Goal: Transaction & Acquisition: Obtain resource

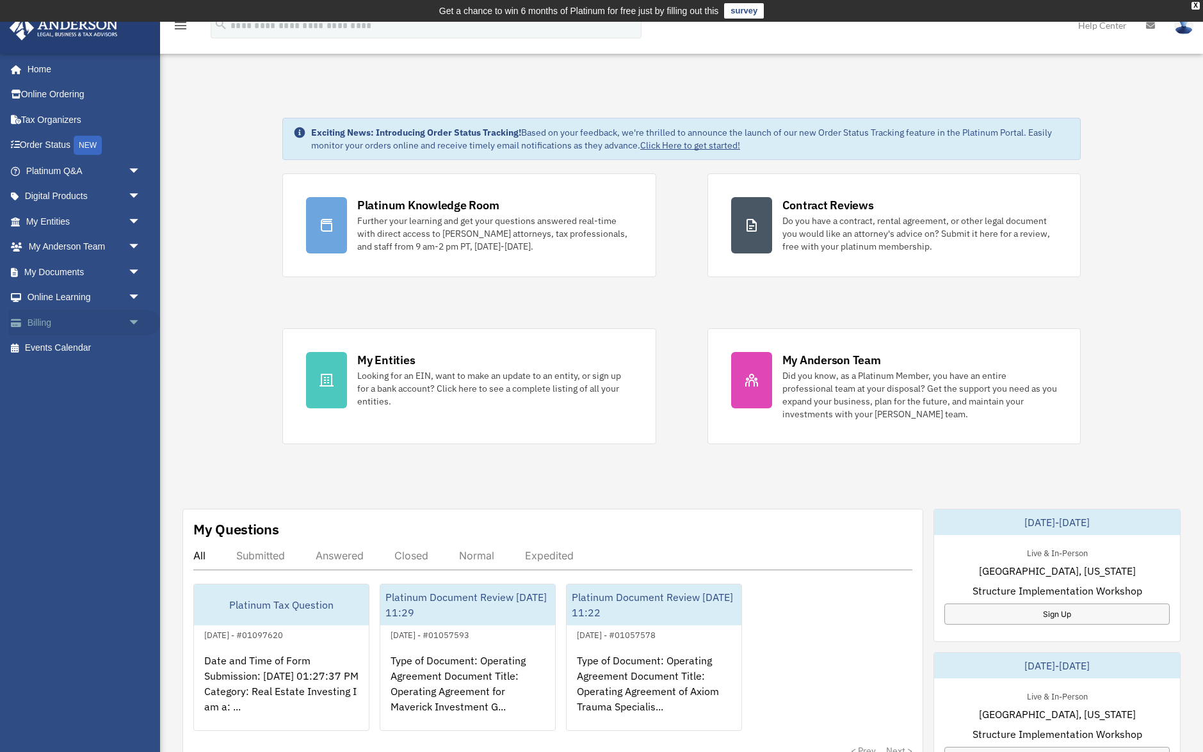
click at [99, 320] on link "Billing arrow_drop_down" at bounding box center [84, 323] width 151 height 26
click at [134, 318] on span "arrow_drop_down" at bounding box center [141, 323] width 26 height 26
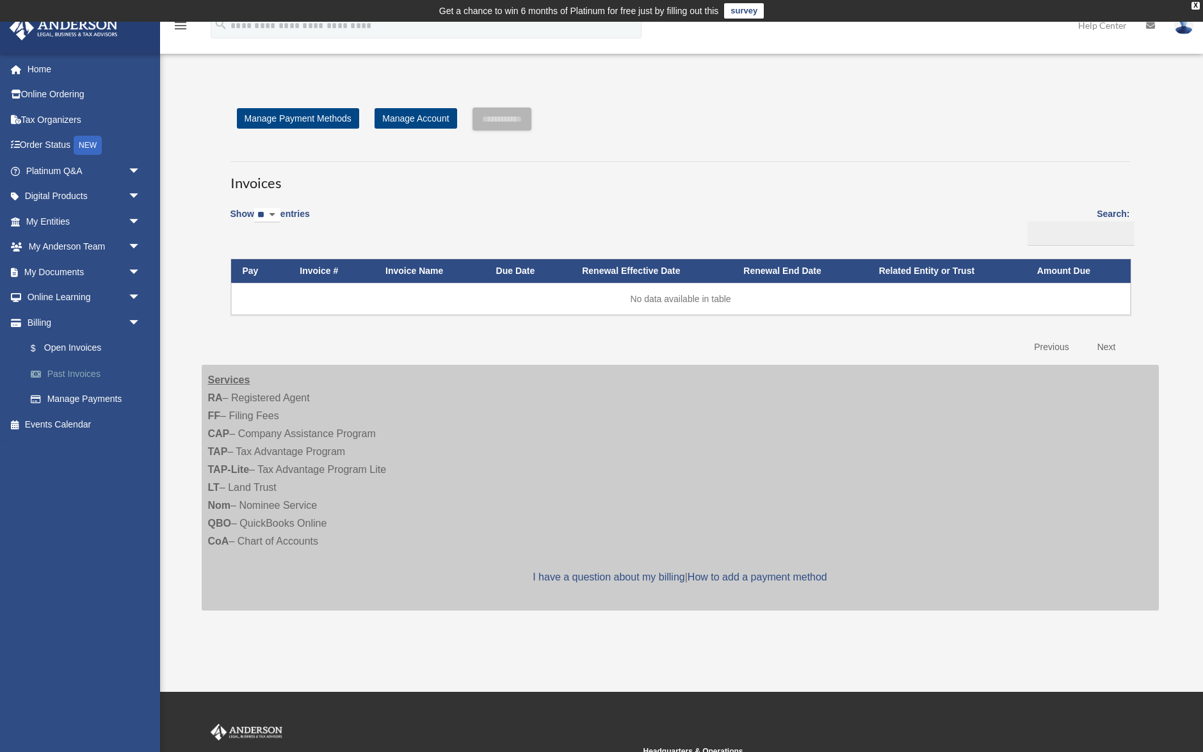
click at [79, 375] on link "Past Invoices" at bounding box center [89, 374] width 142 height 26
click at [93, 346] on link "$ Open Invoices" at bounding box center [89, 349] width 142 height 26
click at [88, 351] on link "$ Open Invoices" at bounding box center [89, 349] width 142 height 26
click at [83, 375] on link "Past Invoices" at bounding box center [89, 374] width 142 height 26
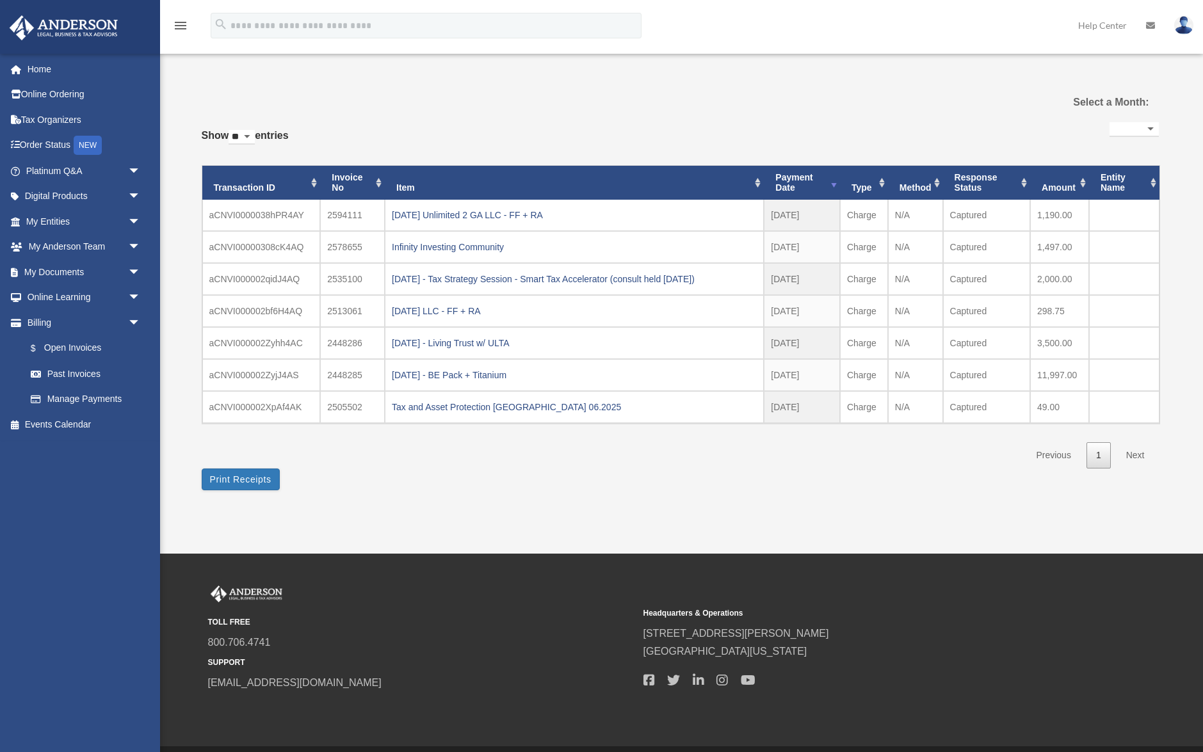
select select
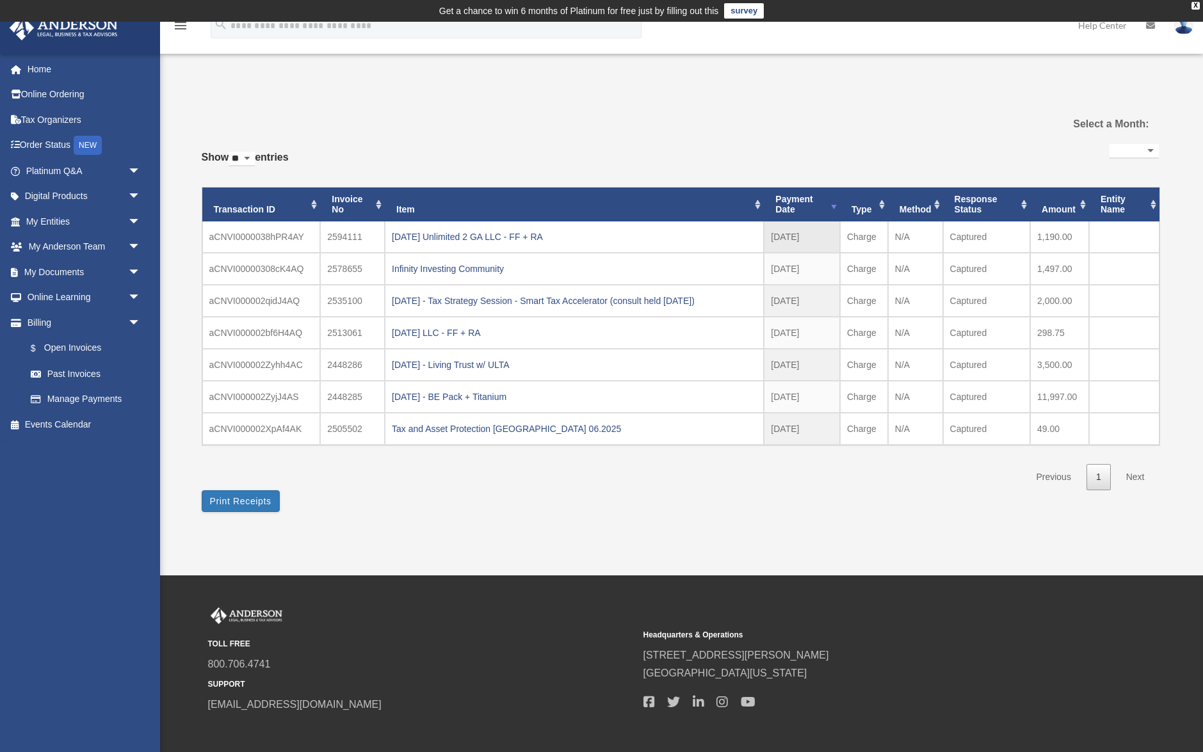
click at [1025, 242] on td "Captured" at bounding box center [986, 237] width 87 height 31
click at [261, 238] on td "aCNVI0000038hPR4AY" at bounding box center [261, 237] width 118 height 31
click at [458, 243] on div "2025.09.29 Unlimited 2 GA LLC - FF + RA" at bounding box center [574, 237] width 365 height 18
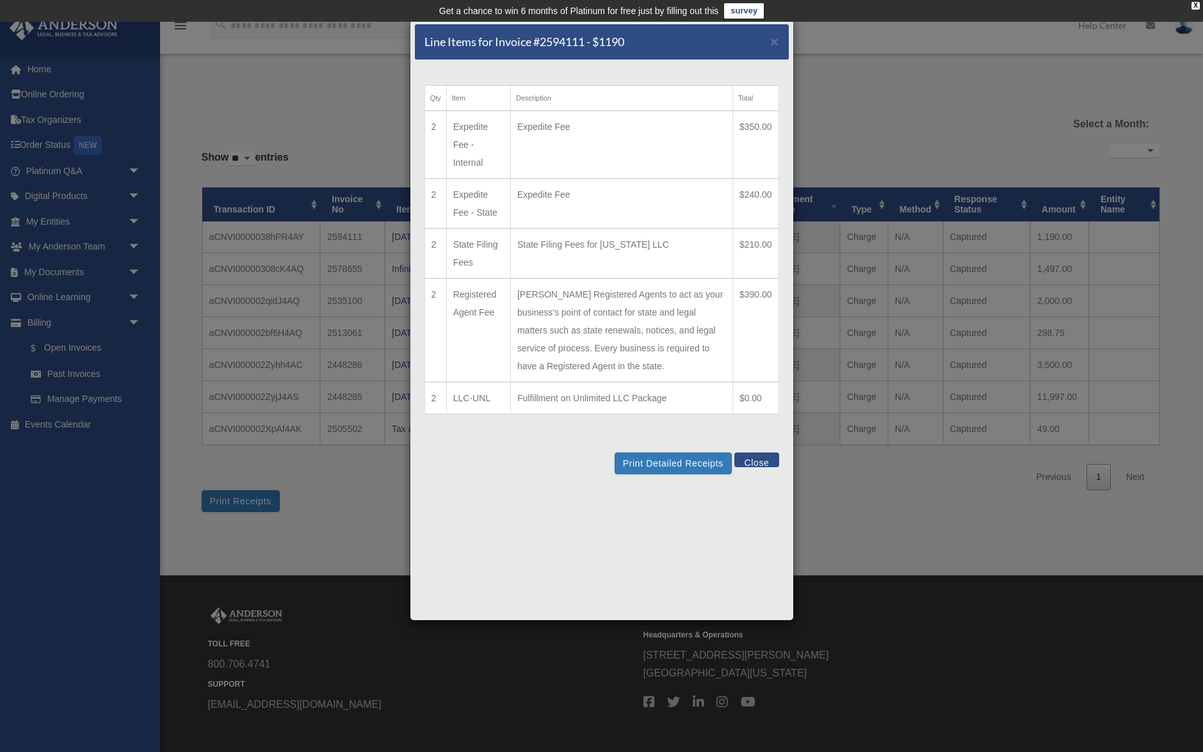
scroll to position [63, 0]
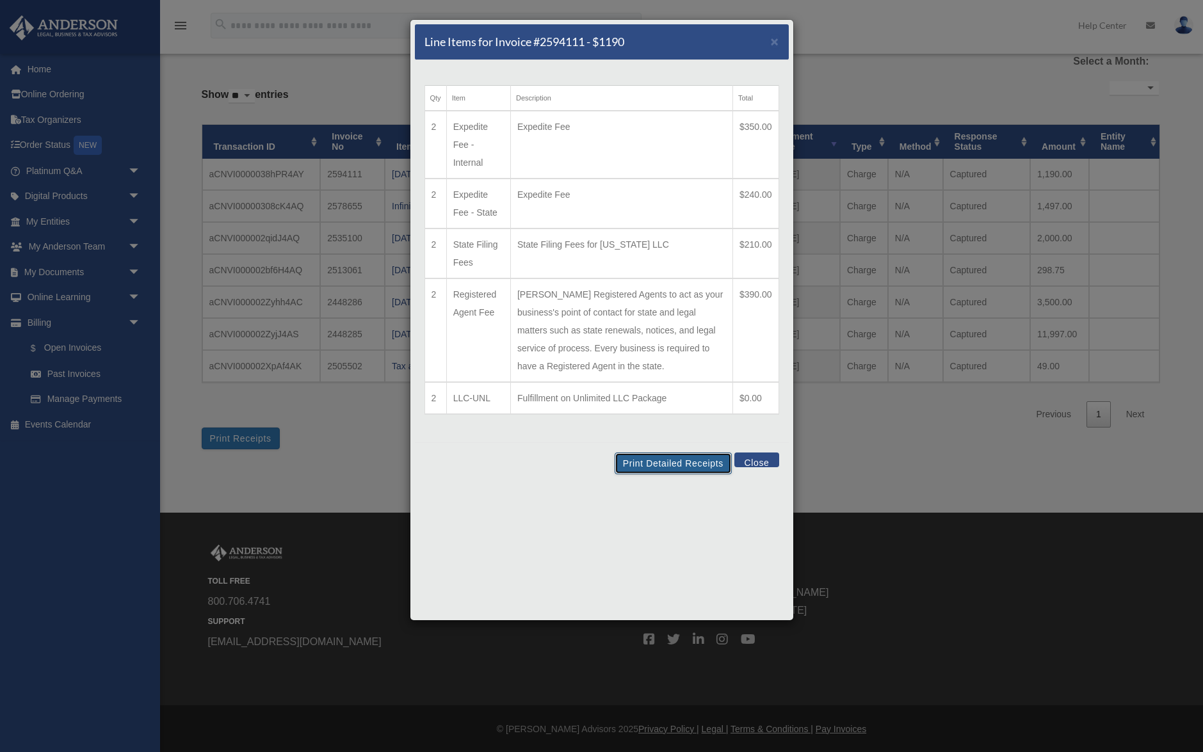
click at [677, 461] on button "Print Detailed Receipts" at bounding box center [673, 464] width 117 height 22
click at [756, 461] on button "Close" at bounding box center [756, 460] width 44 height 15
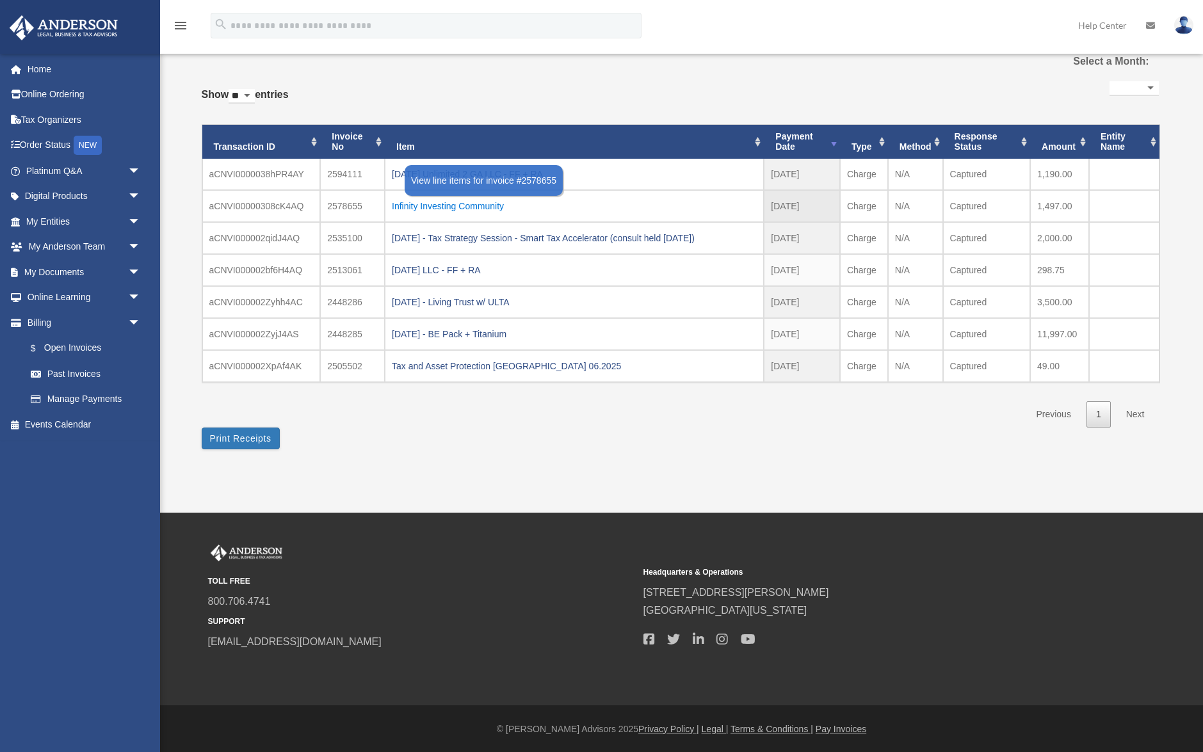
click at [483, 207] on div "Infinity Investing Community" at bounding box center [574, 206] width 365 height 18
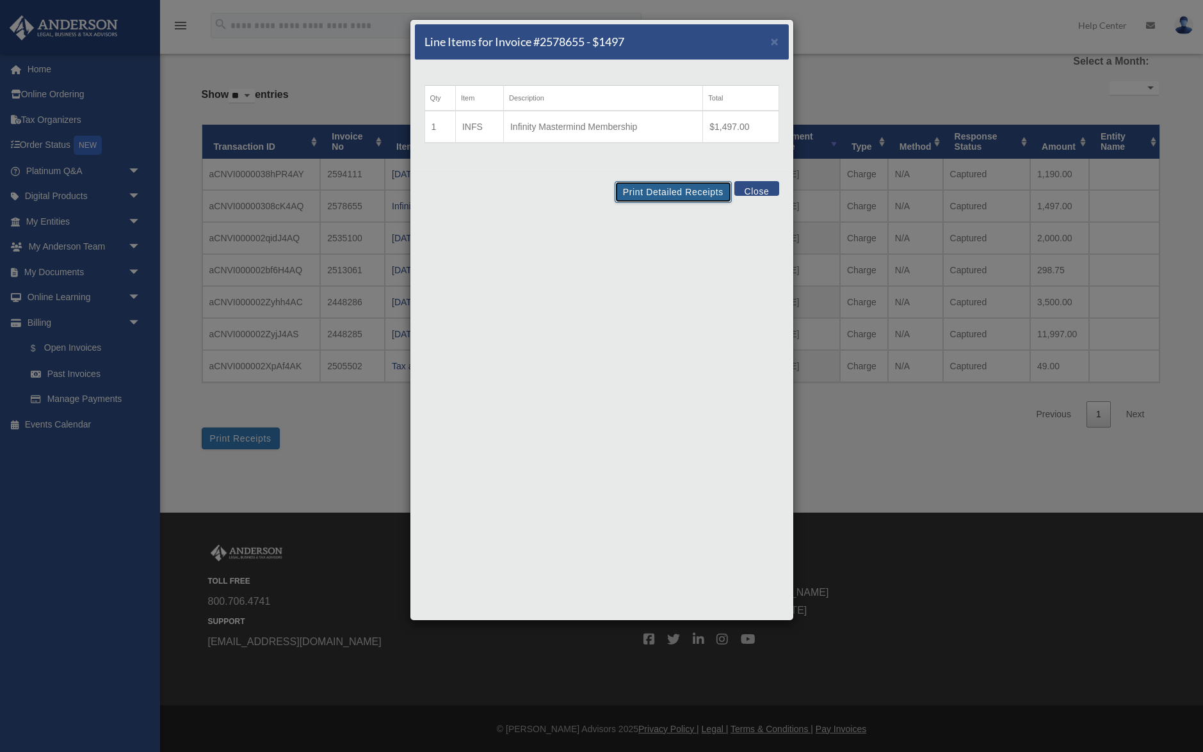
click at [680, 191] on button "Print Detailed Receipts" at bounding box center [673, 192] width 117 height 22
click at [750, 190] on button "Close" at bounding box center [756, 188] width 44 height 15
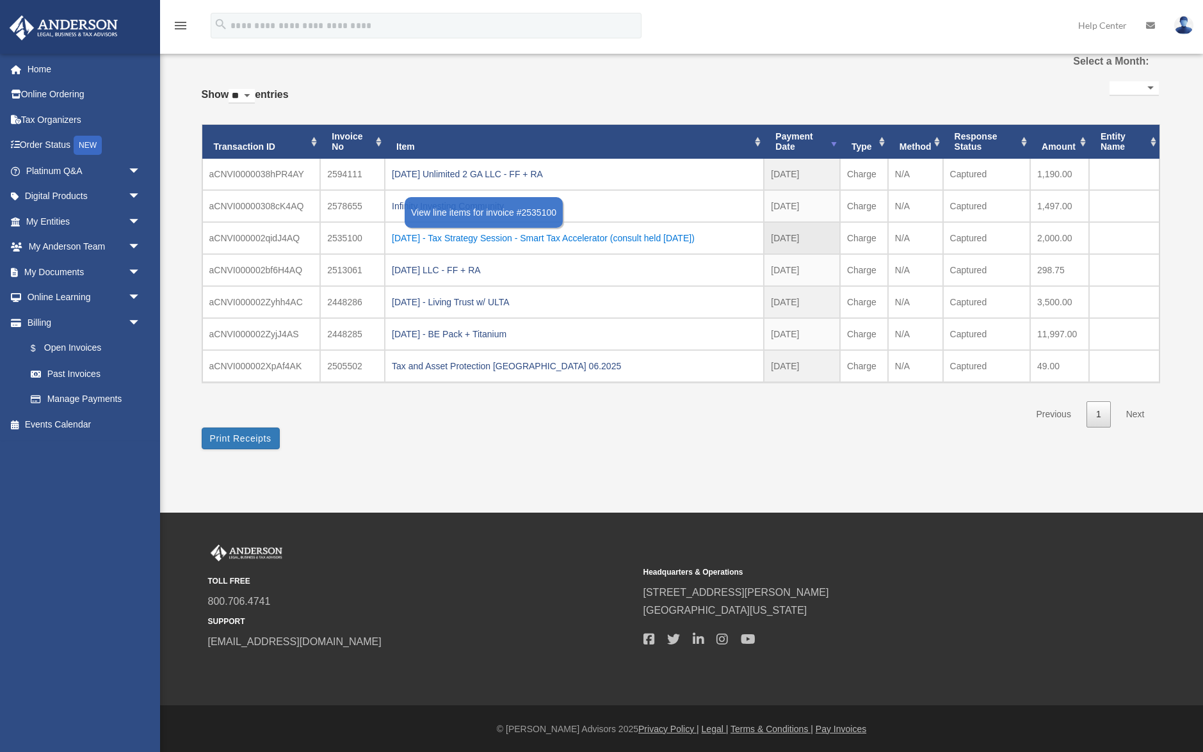
click at [656, 238] on div "07.30.2025 - Tax Strategy Session - Smart Tax Accelerator (consult held 07.30.2…" at bounding box center [574, 238] width 365 height 18
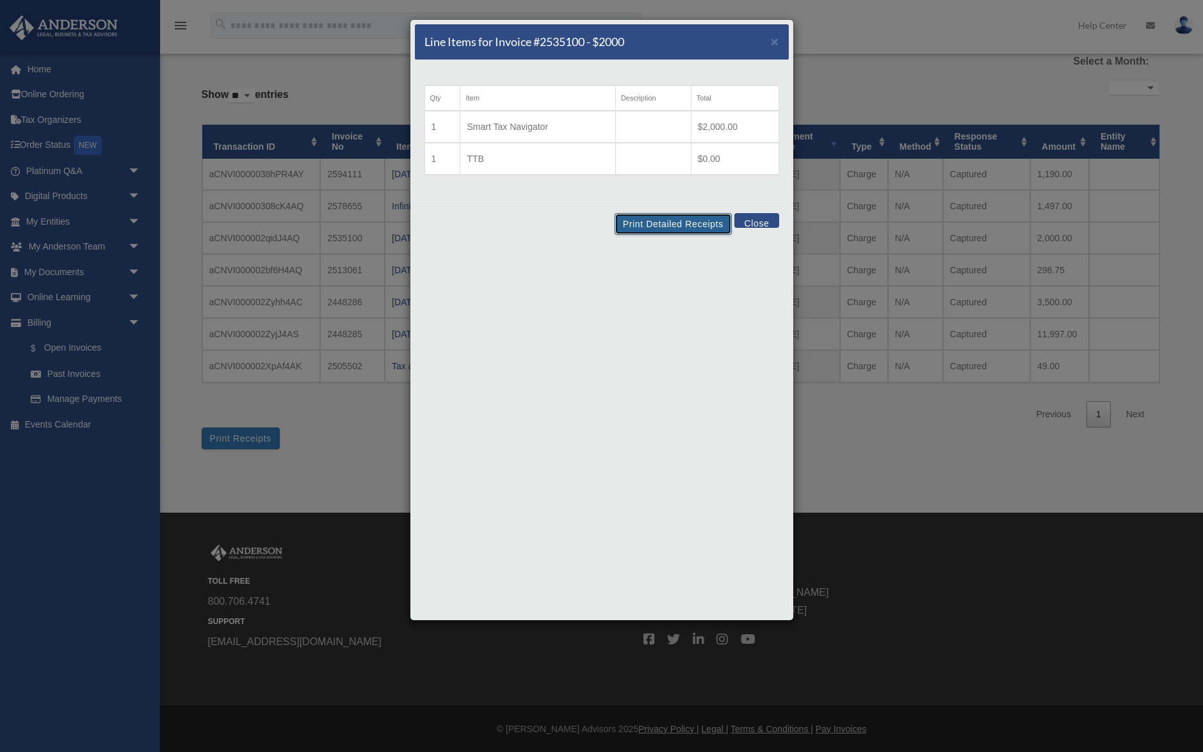
click at [675, 223] on button "Print Detailed Receipts" at bounding box center [673, 224] width 117 height 22
click at [774, 36] on span "×" at bounding box center [775, 41] width 8 height 15
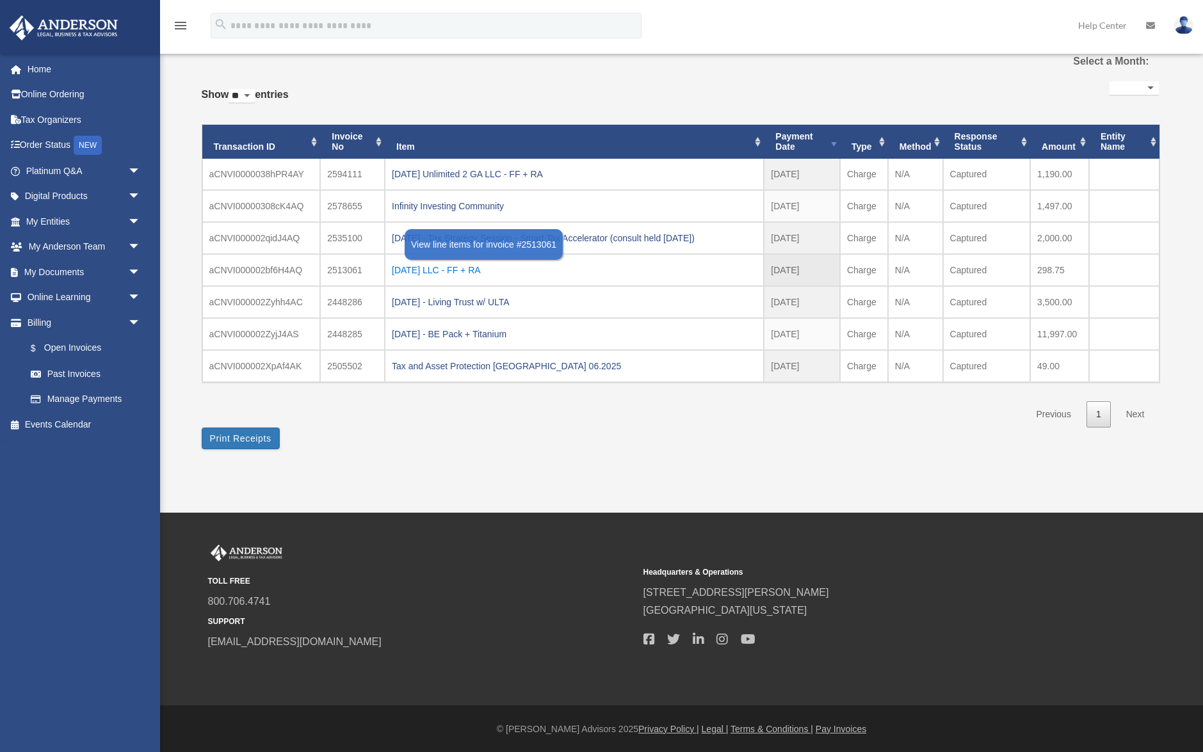
click at [466, 271] on div "2025.06.13 LLC - FF + RA" at bounding box center [574, 270] width 365 height 18
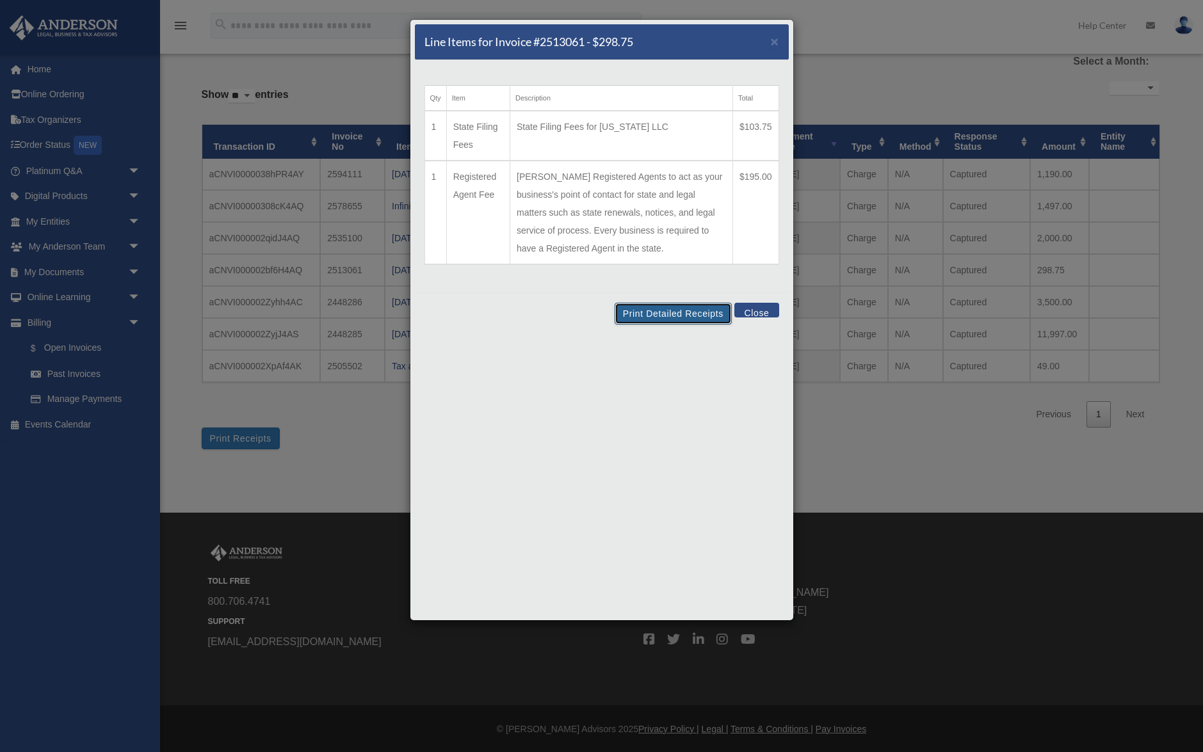
click at [649, 318] on button "Print Detailed Receipts" at bounding box center [673, 314] width 117 height 22
click at [695, 313] on button "Print Detailed Receipts" at bounding box center [673, 314] width 117 height 22
click at [760, 311] on button "Close" at bounding box center [756, 310] width 44 height 15
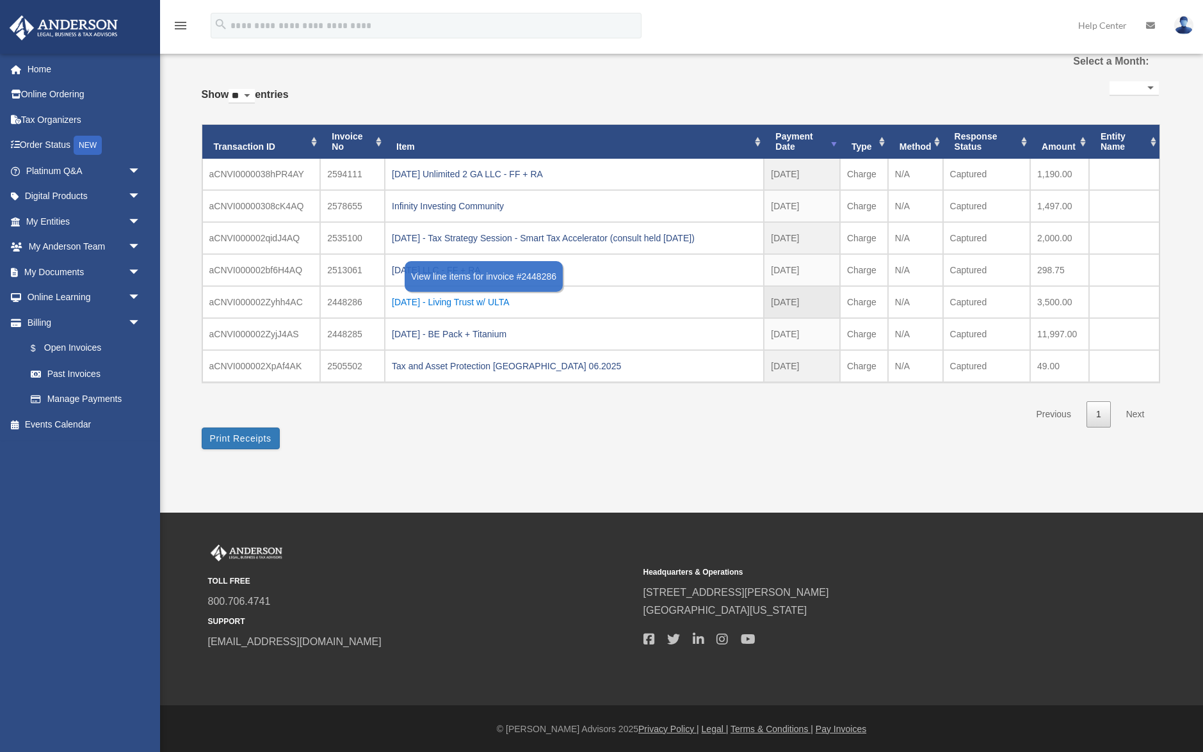
click at [489, 305] on div "2025.4.7 - Living Trust w/ ULTA" at bounding box center [574, 302] width 365 height 18
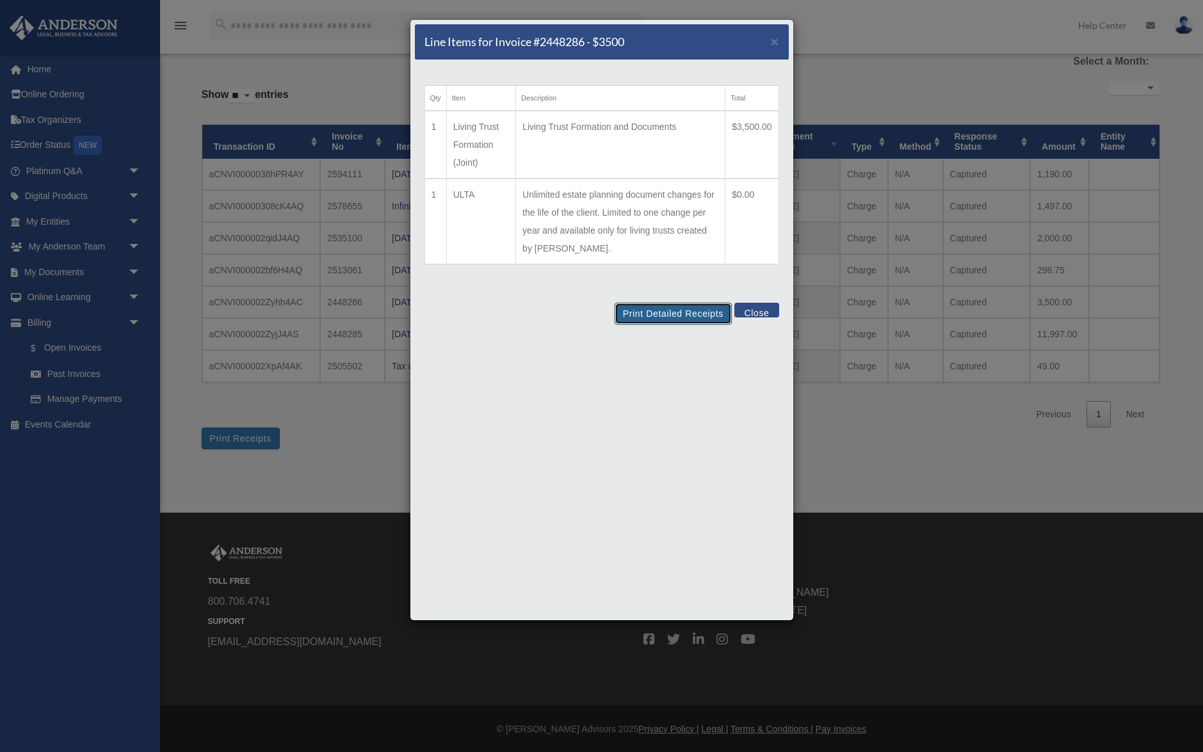
click at [672, 314] on button "Print Detailed Receipts" at bounding box center [673, 314] width 117 height 22
click at [760, 316] on button "Close" at bounding box center [756, 310] width 44 height 15
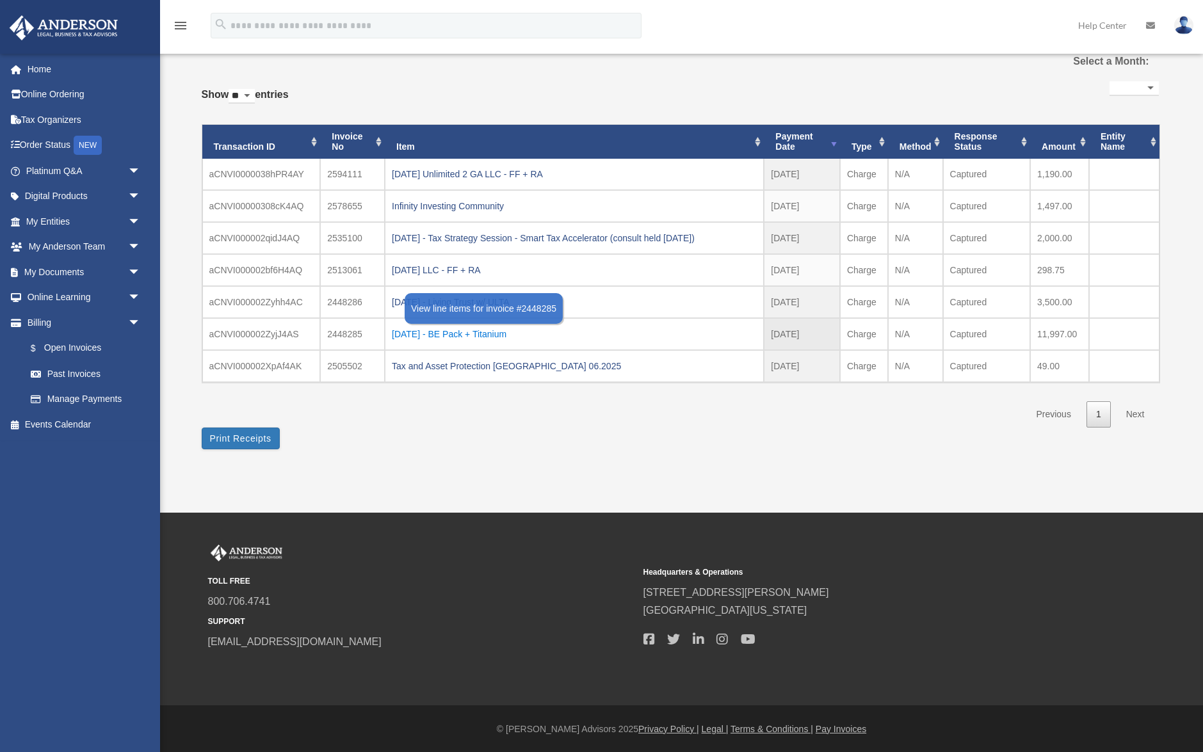
click at [496, 335] on div "2025.3.25 - BE Pack + Titanium" at bounding box center [574, 334] width 365 height 18
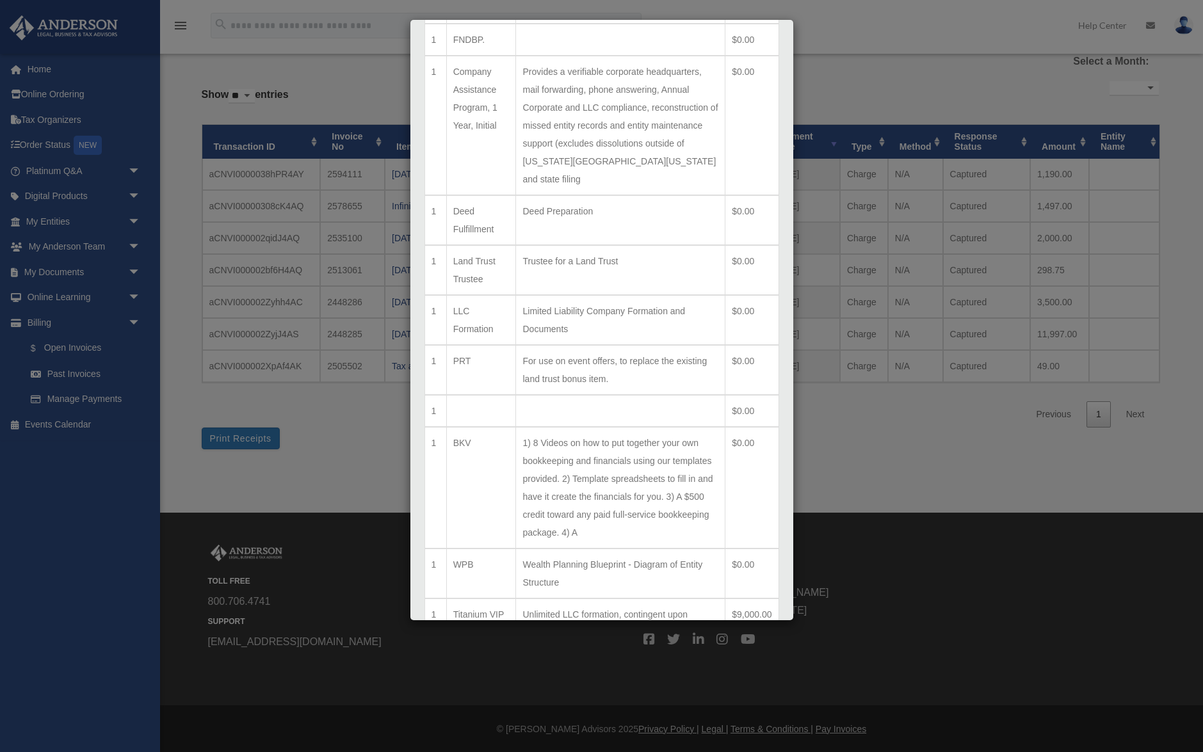
scroll to position [311, 0]
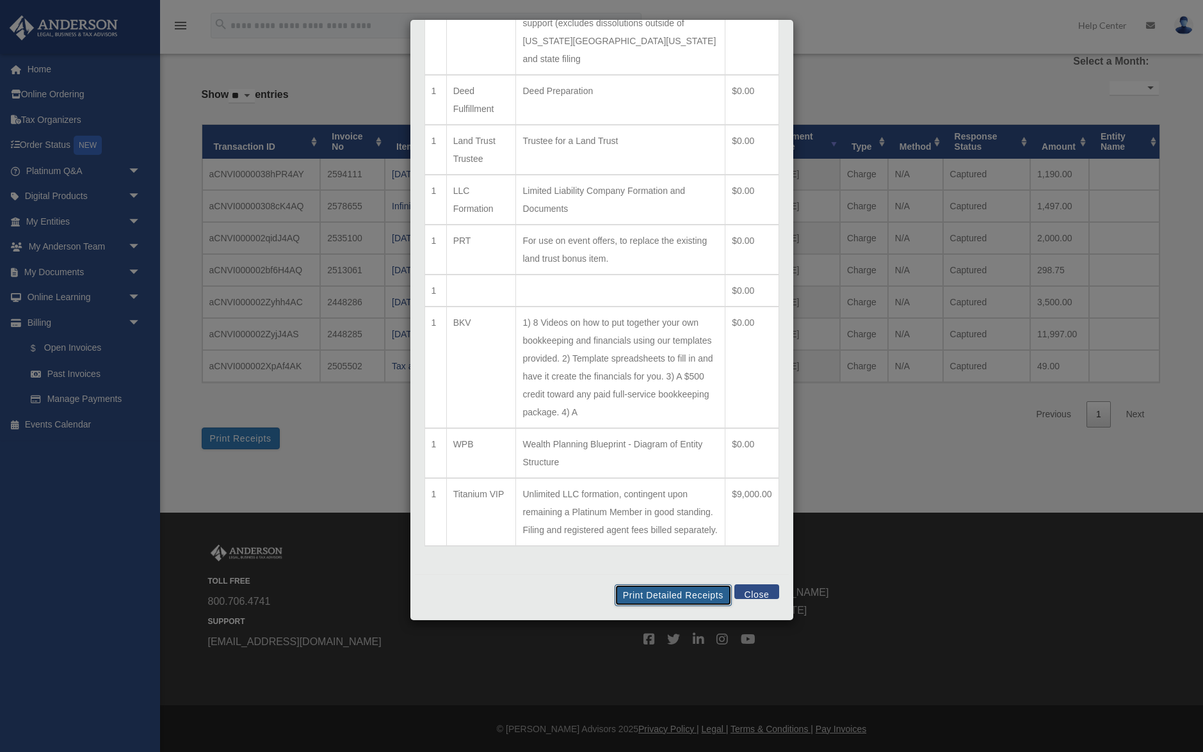
click at [667, 591] on button "Print Detailed Receipts" at bounding box center [673, 596] width 117 height 22
click at [664, 594] on button "Print Detailed Receipts" at bounding box center [673, 596] width 117 height 22
click at [781, 597] on div "Print Detailed Receipts Close" at bounding box center [602, 595] width 374 height 42
click at [765, 595] on button "Close" at bounding box center [756, 592] width 44 height 15
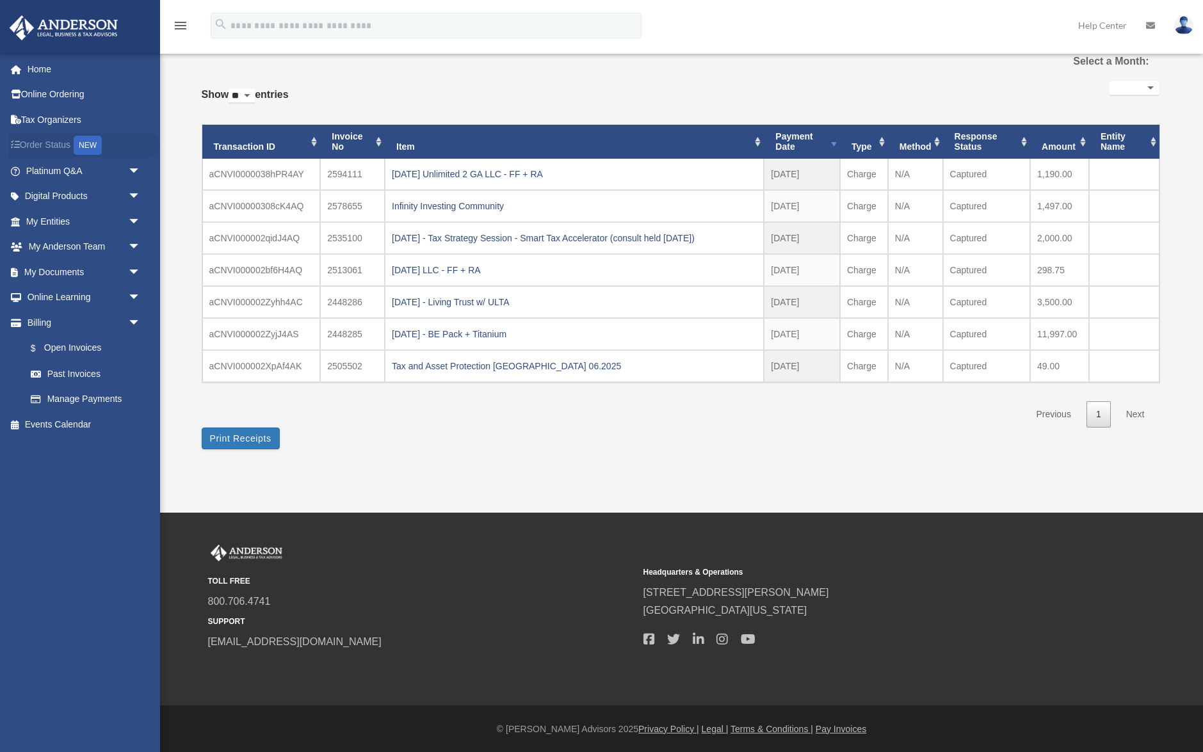
click at [61, 143] on link "Order Status NEW" at bounding box center [84, 146] width 151 height 26
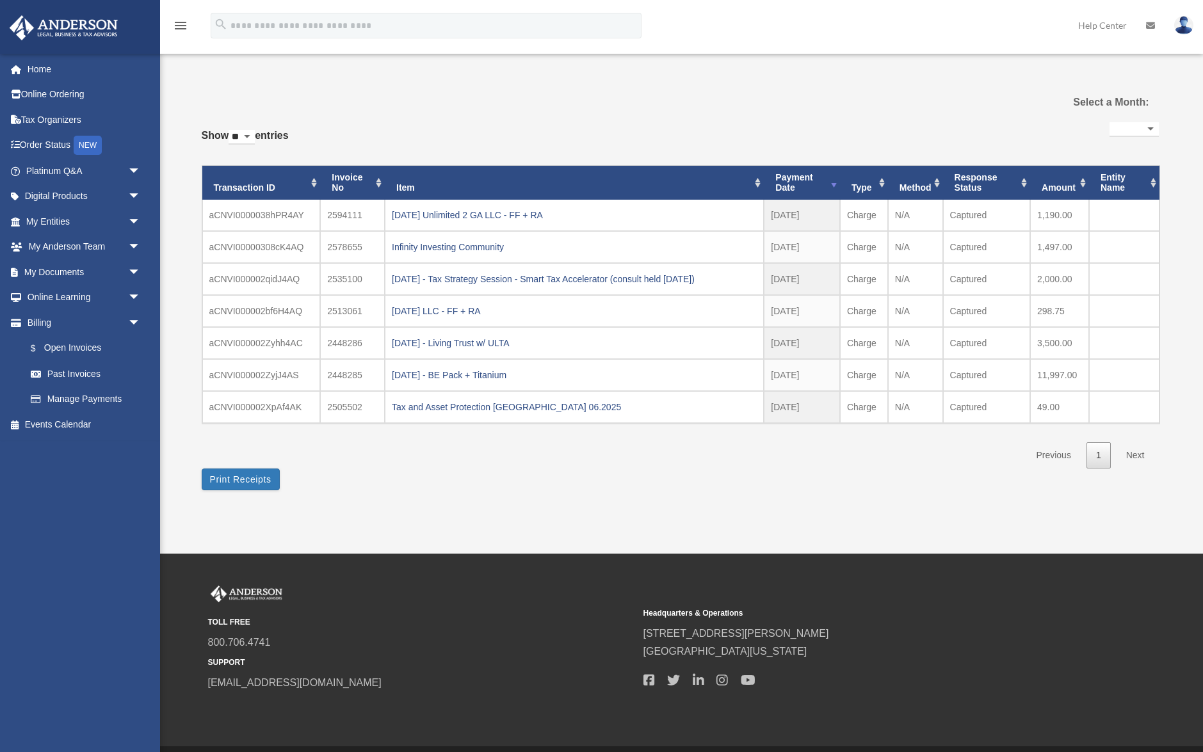
select select
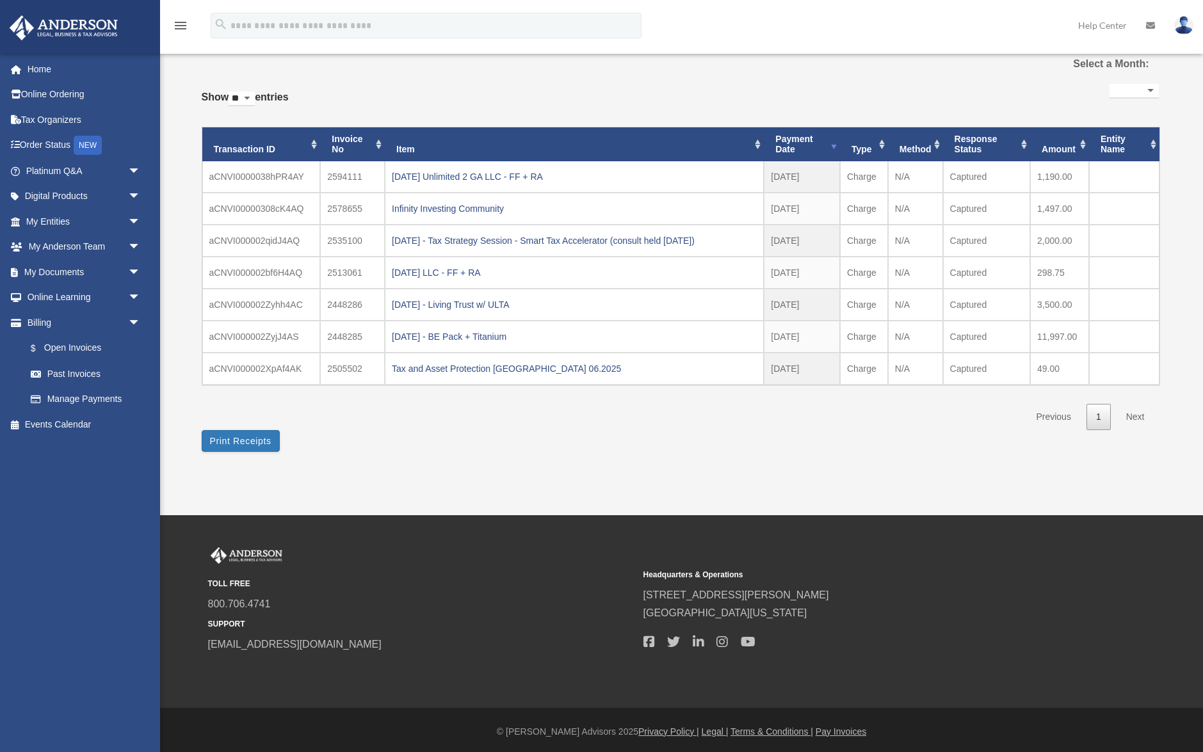
scroll to position [63, 0]
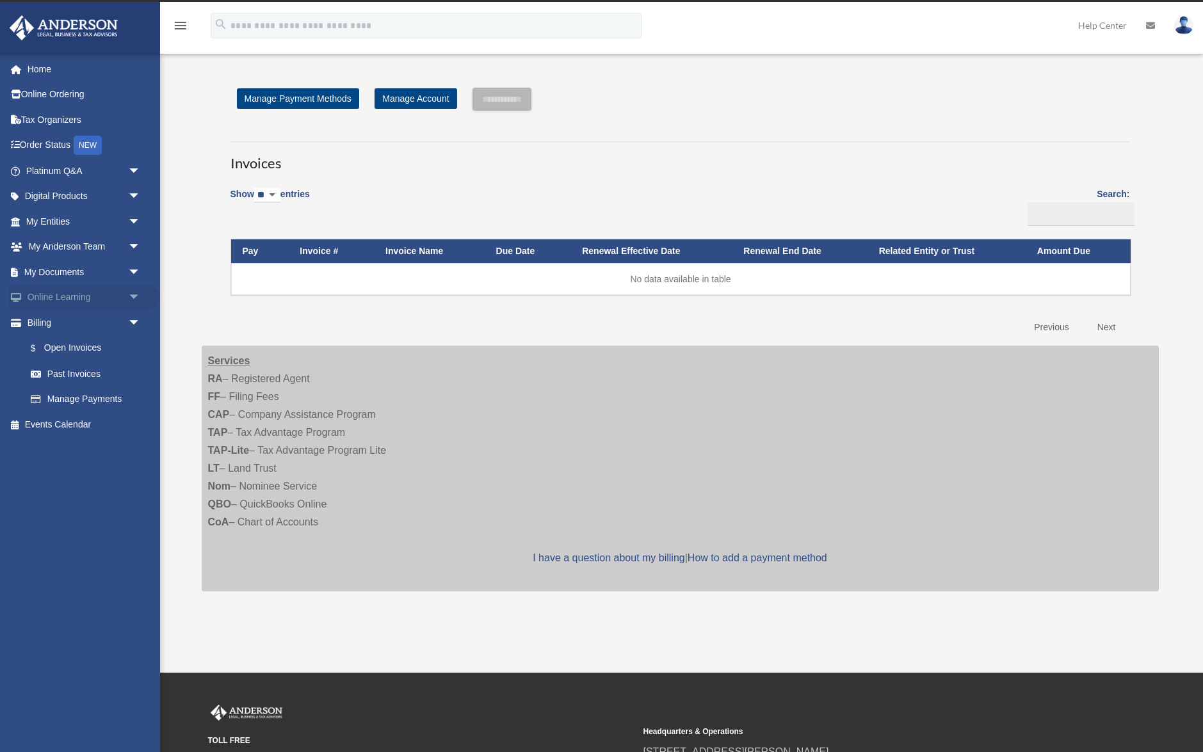
click at [104, 297] on link "Online Learning arrow_drop_down" at bounding box center [84, 298] width 151 height 26
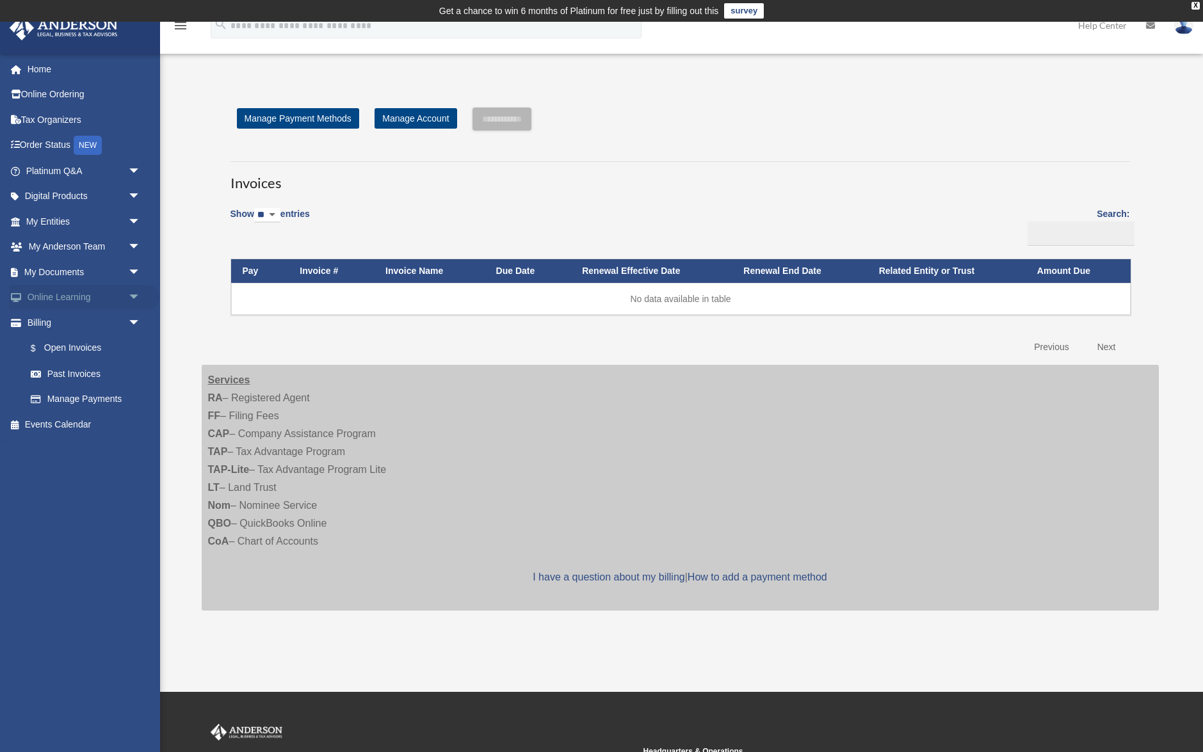
click at [140, 296] on span "arrow_drop_down" at bounding box center [141, 298] width 26 height 26
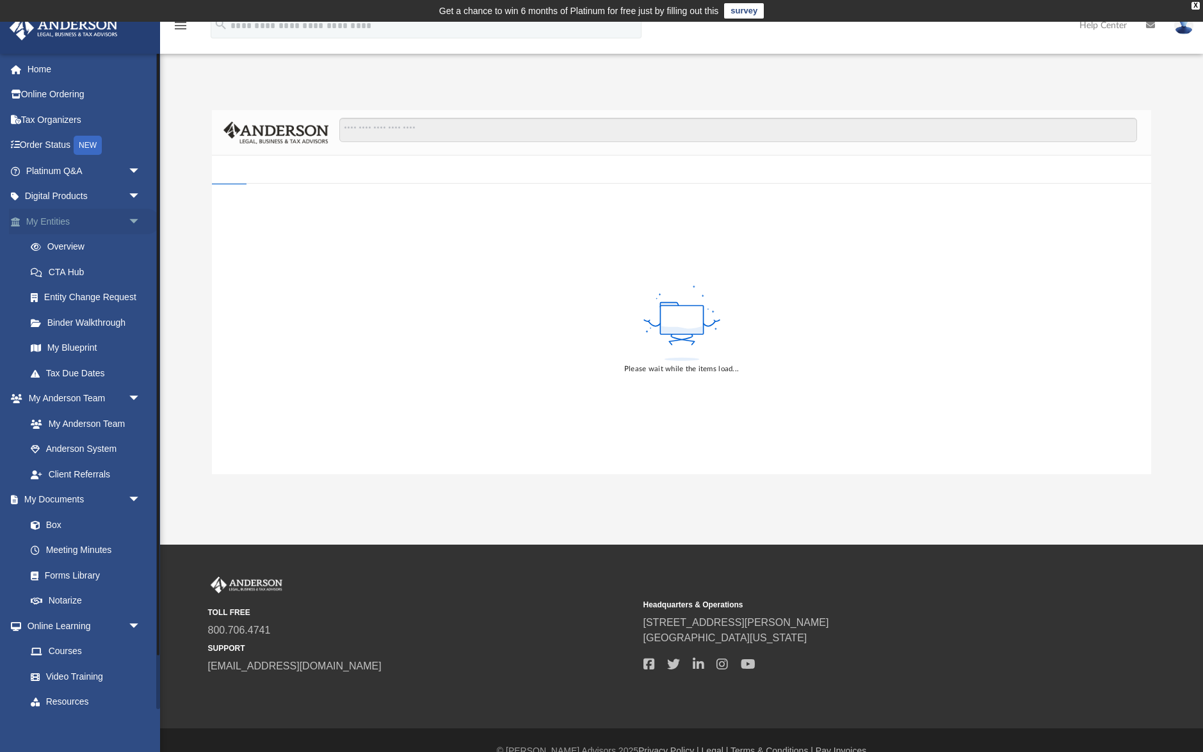
click at [136, 220] on span "arrow_drop_down" at bounding box center [141, 222] width 26 height 26
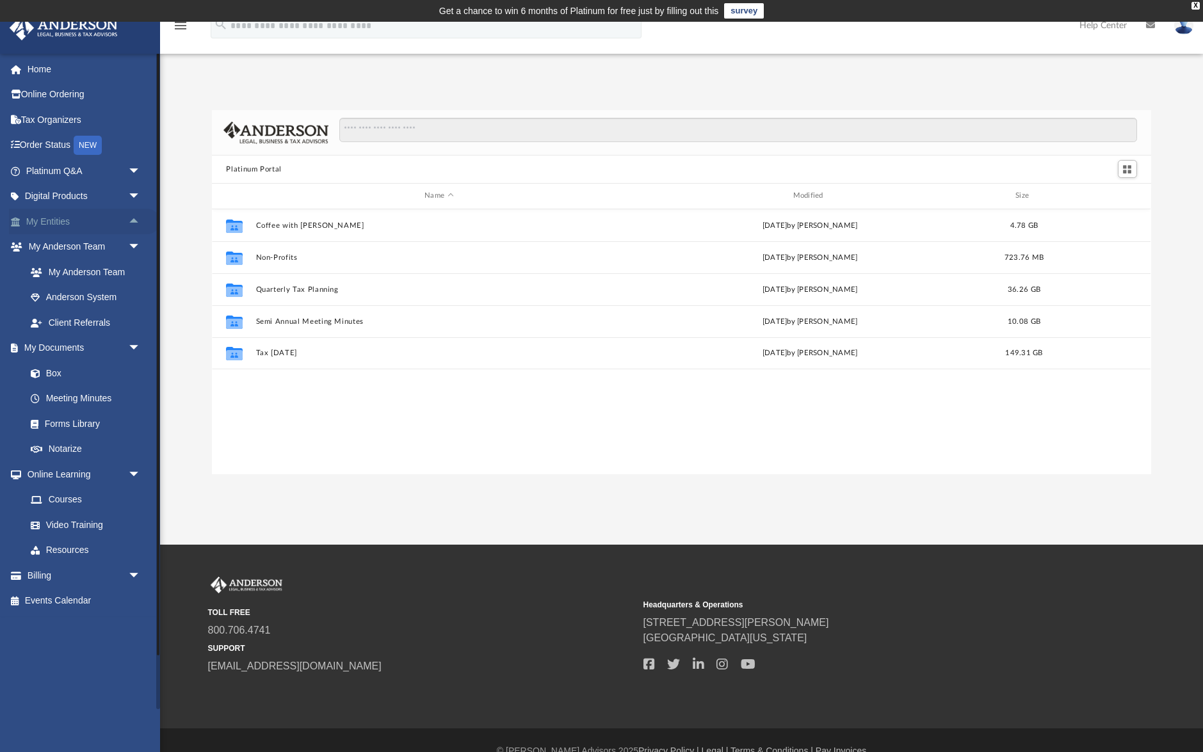
scroll to position [291, 939]
click at [90, 530] on link "Video Training" at bounding box center [89, 525] width 142 height 26
click at [70, 526] on link "Video Training" at bounding box center [89, 525] width 142 height 26
click at [71, 501] on link "Courses" at bounding box center [89, 500] width 142 height 26
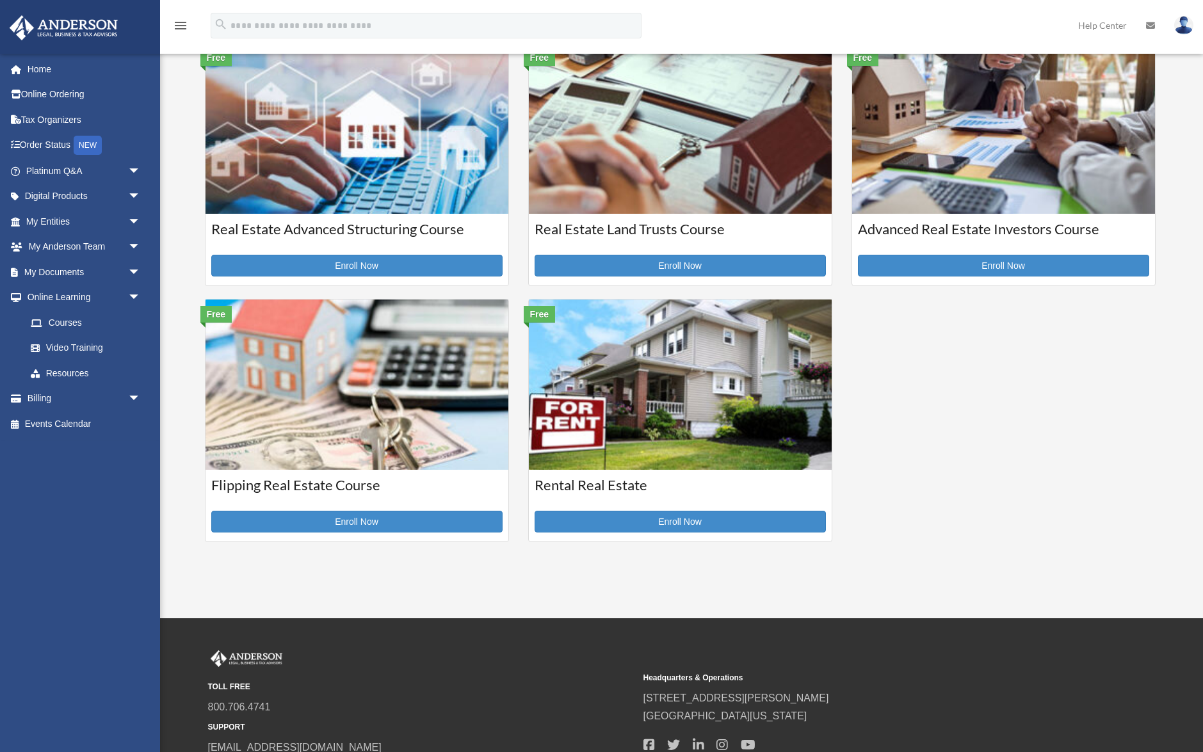
scroll to position [328, 0]
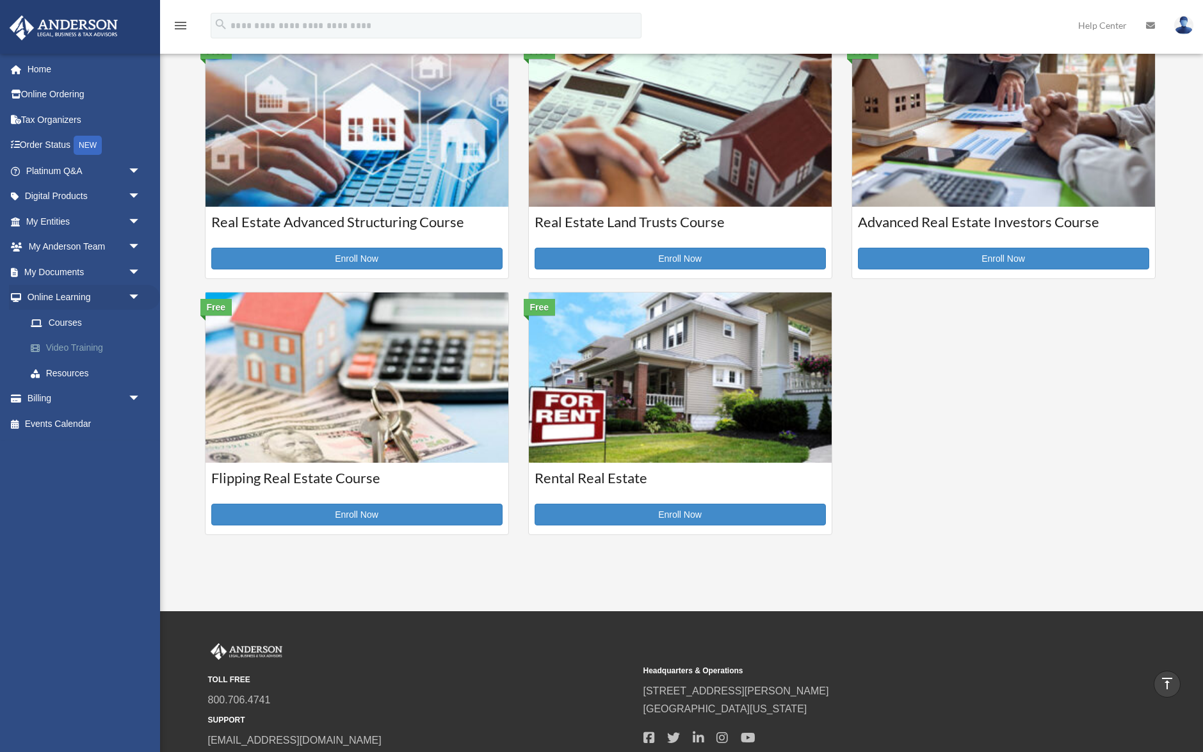
click at [74, 352] on link "Video Training" at bounding box center [89, 349] width 142 height 26
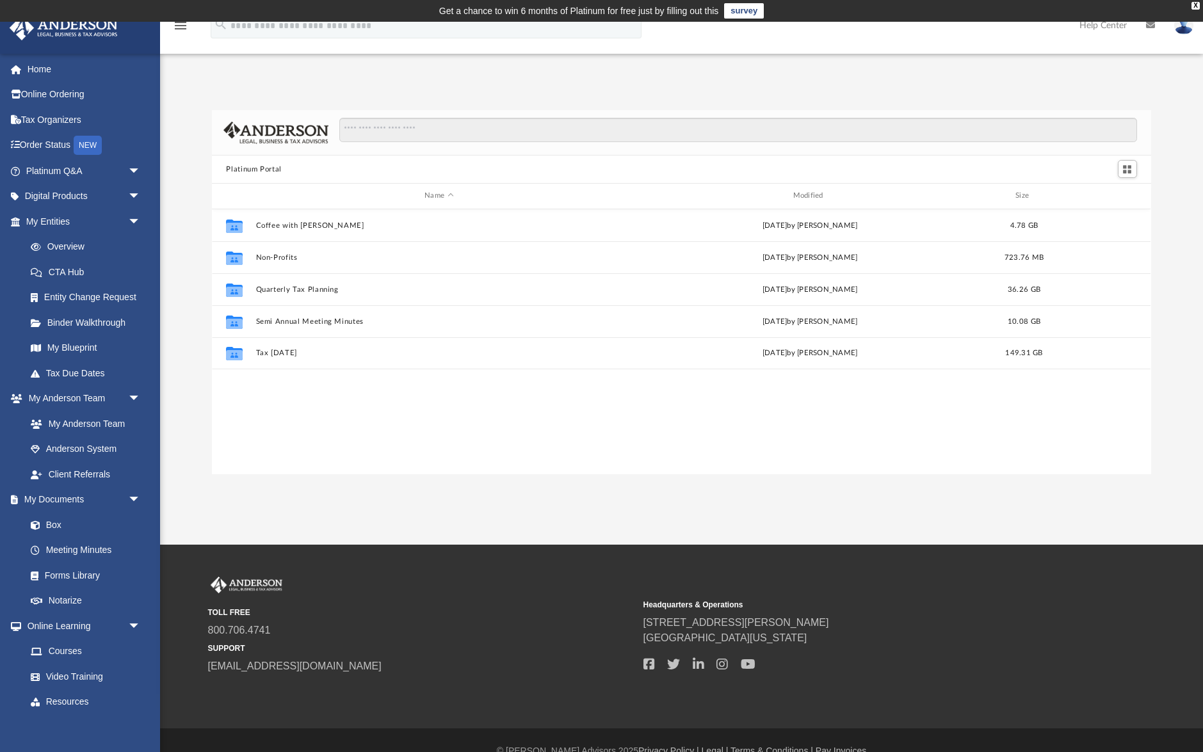
scroll to position [291, 939]
click at [62, 703] on link "Resources" at bounding box center [89, 703] width 142 height 26
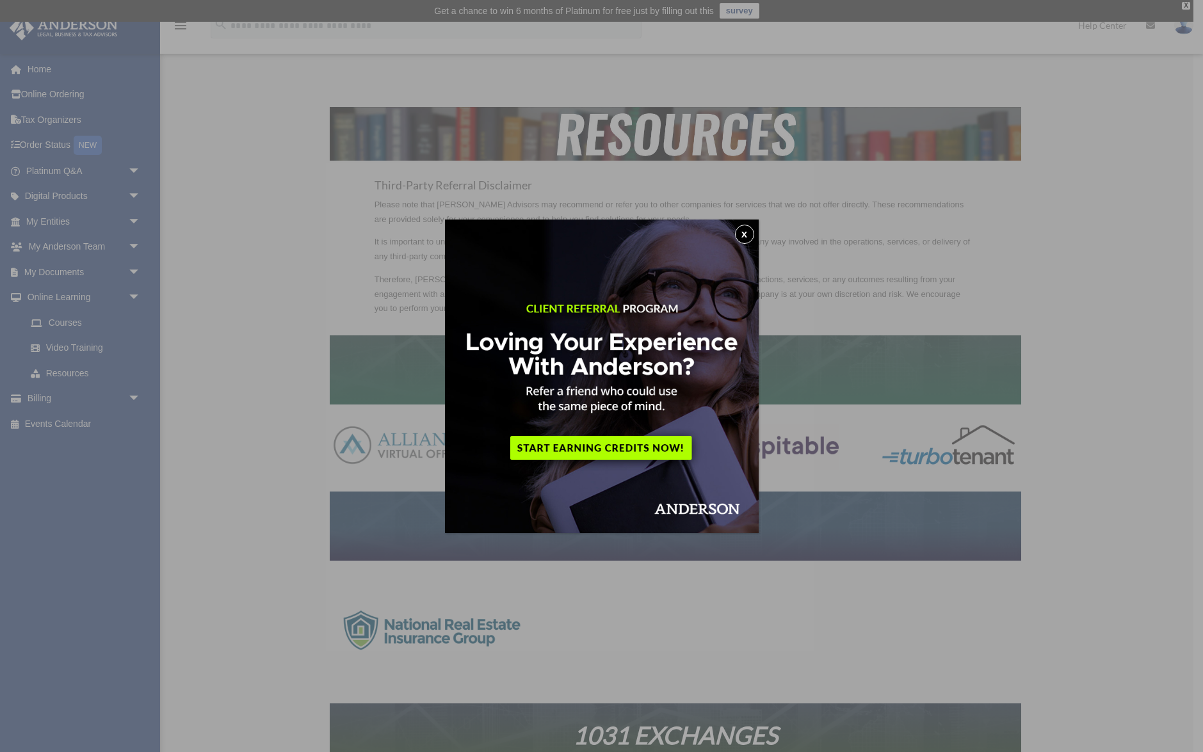
click at [747, 233] on button "x" at bounding box center [744, 234] width 19 height 19
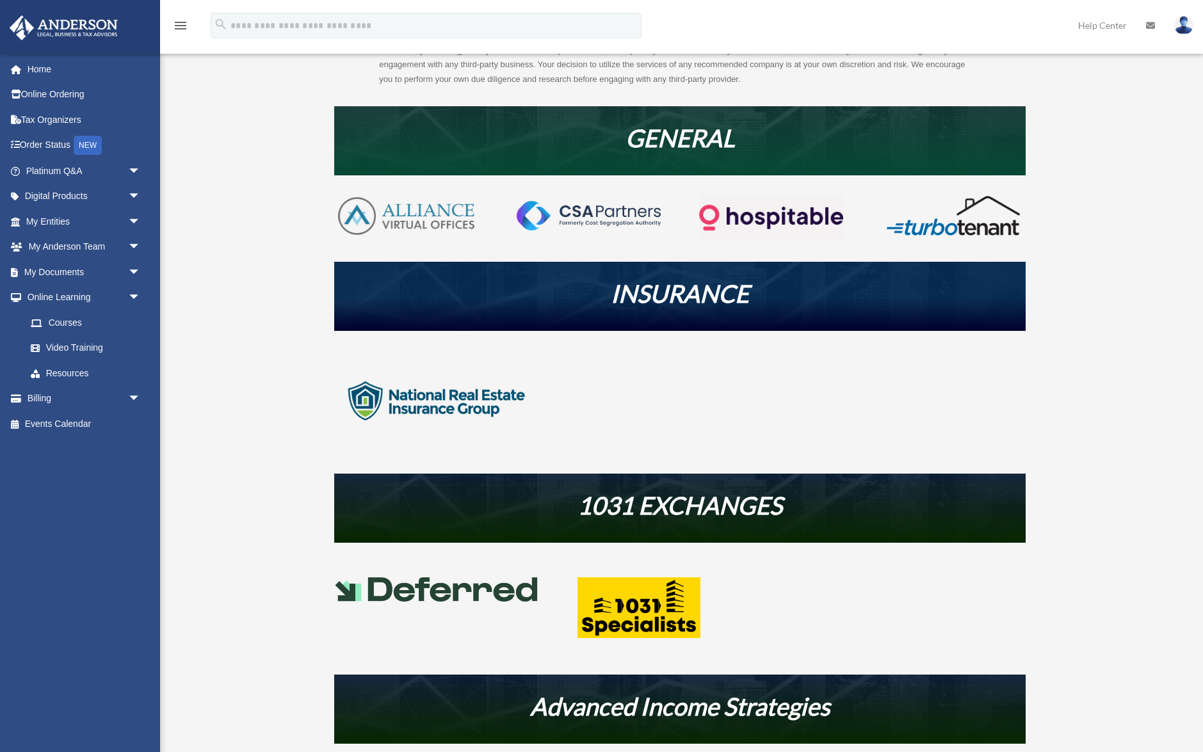
scroll to position [231, 0]
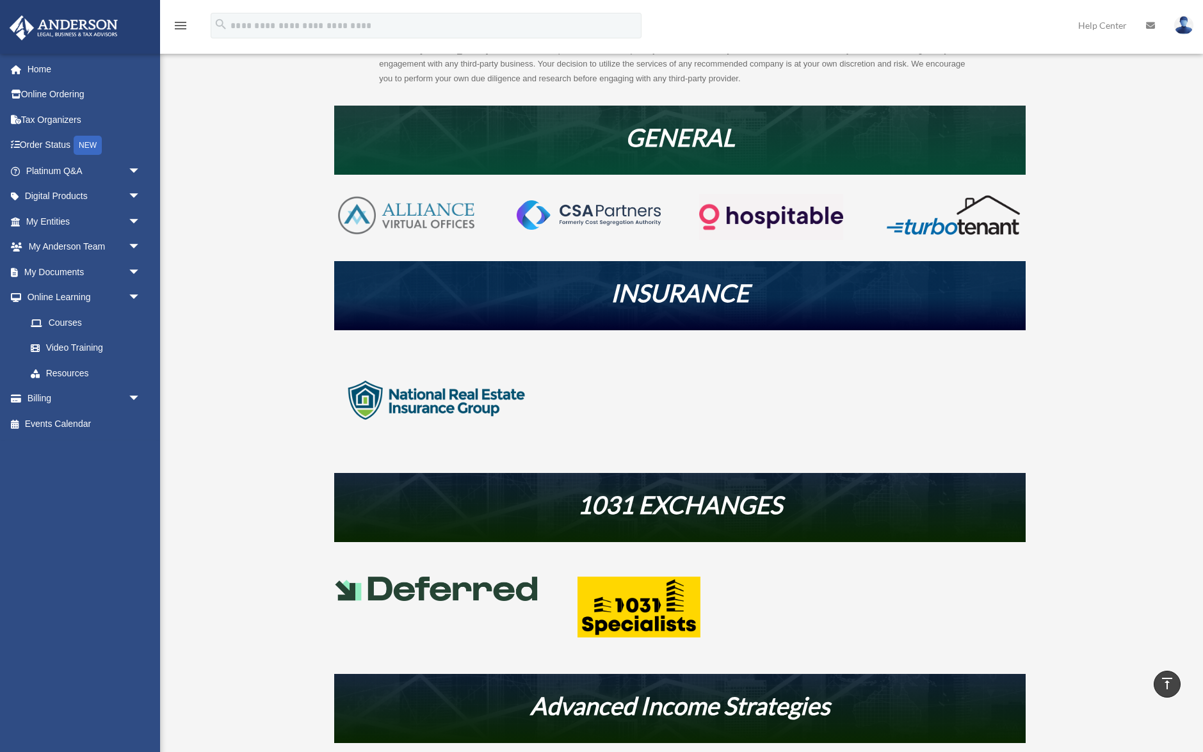
click at [472, 396] on img at bounding box center [436, 401] width 205 height 102
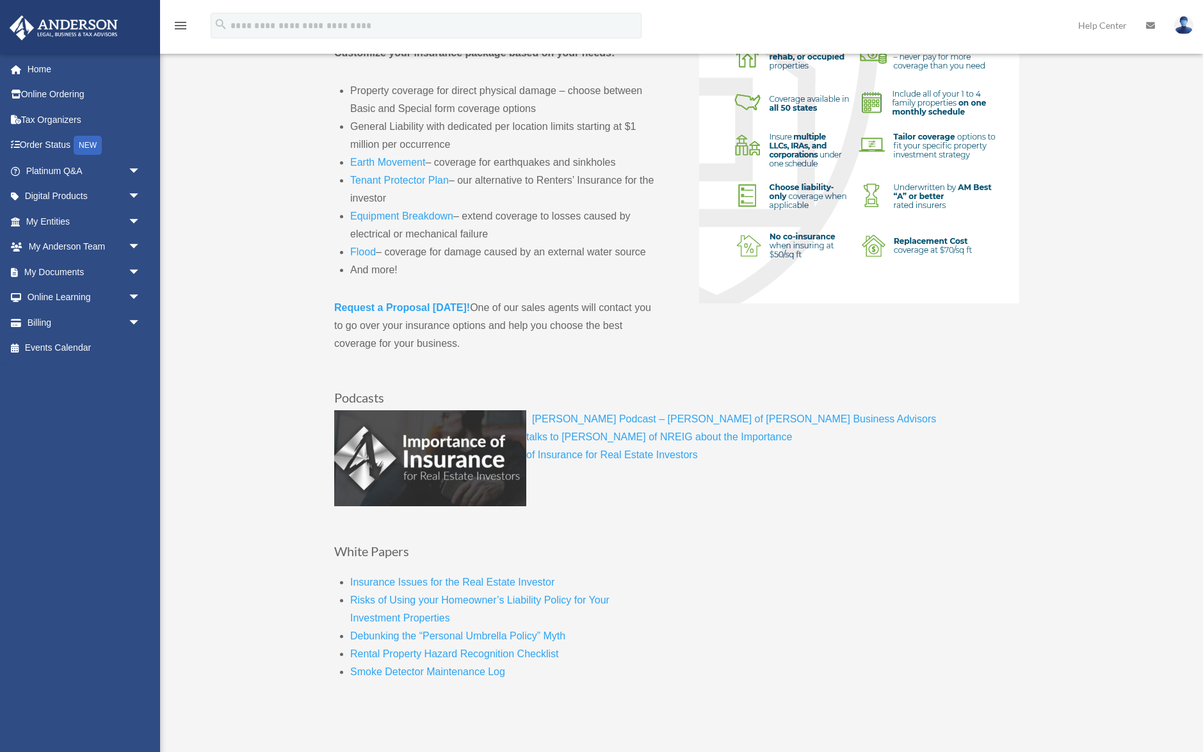
scroll to position [393, 0]
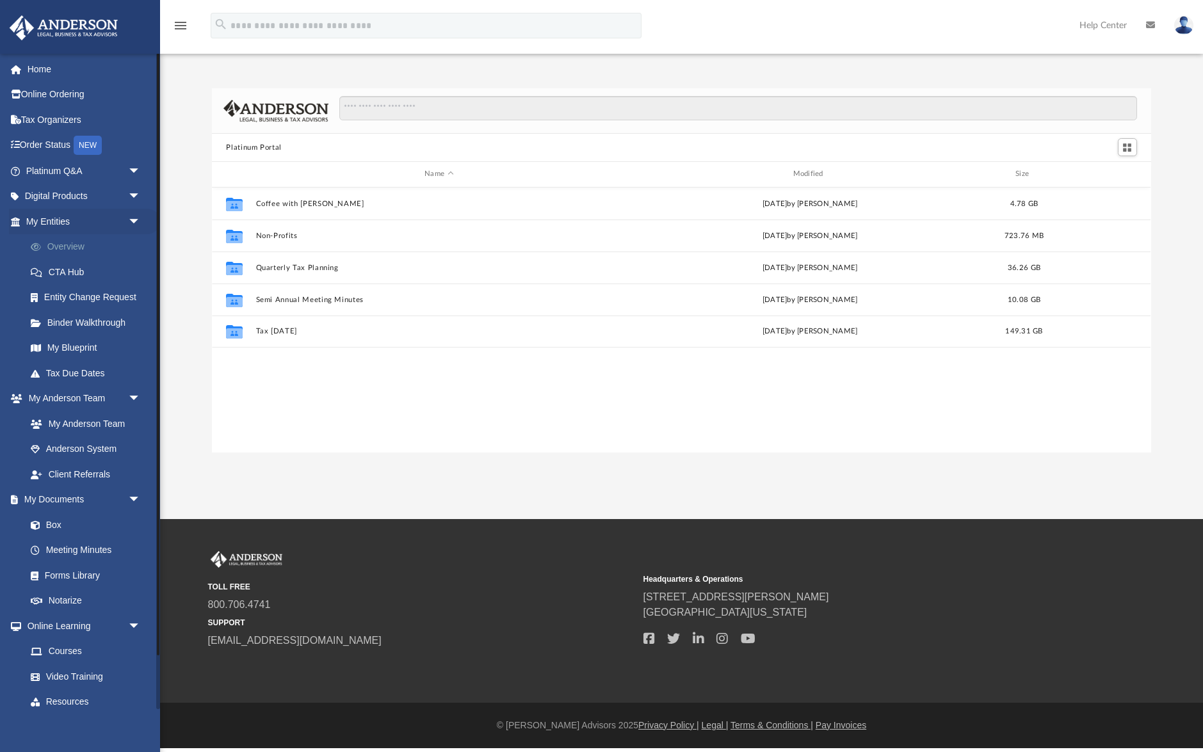
scroll to position [291, 939]
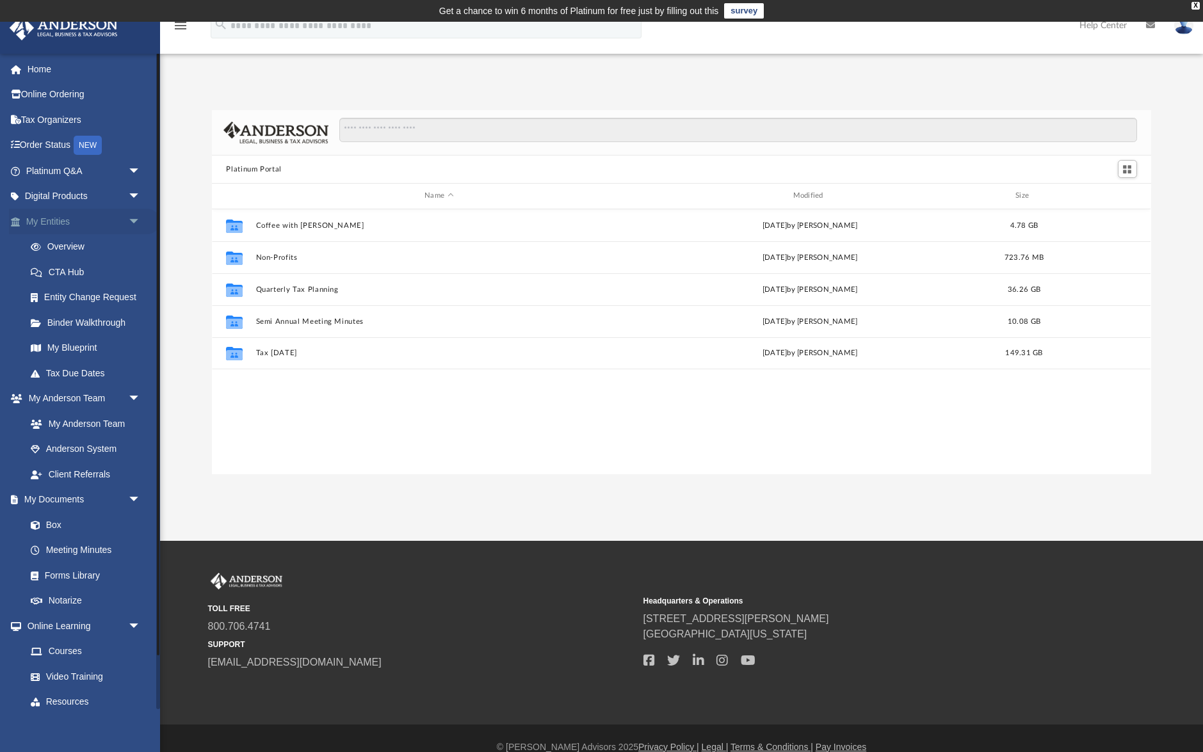
click at [136, 220] on span "arrow_drop_down" at bounding box center [141, 222] width 26 height 26
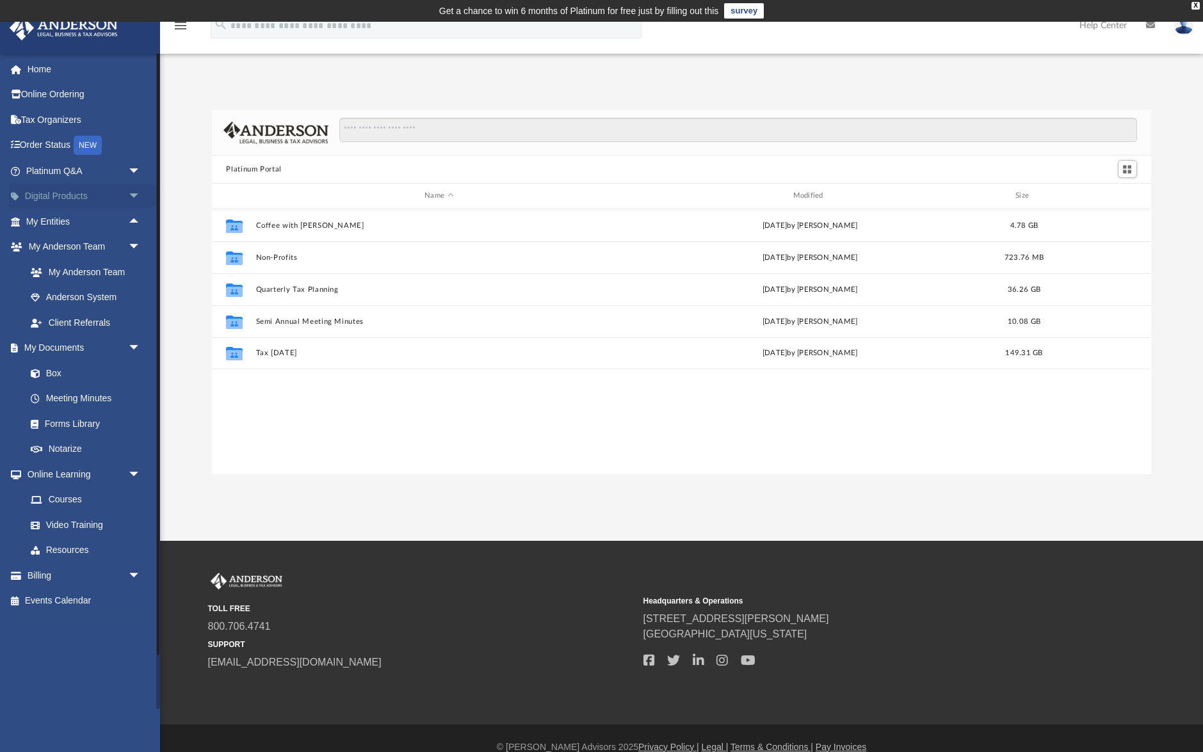
click at [134, 198] on span "arrow_drop_down" at bounding box center [141, 197] width 26 height 26
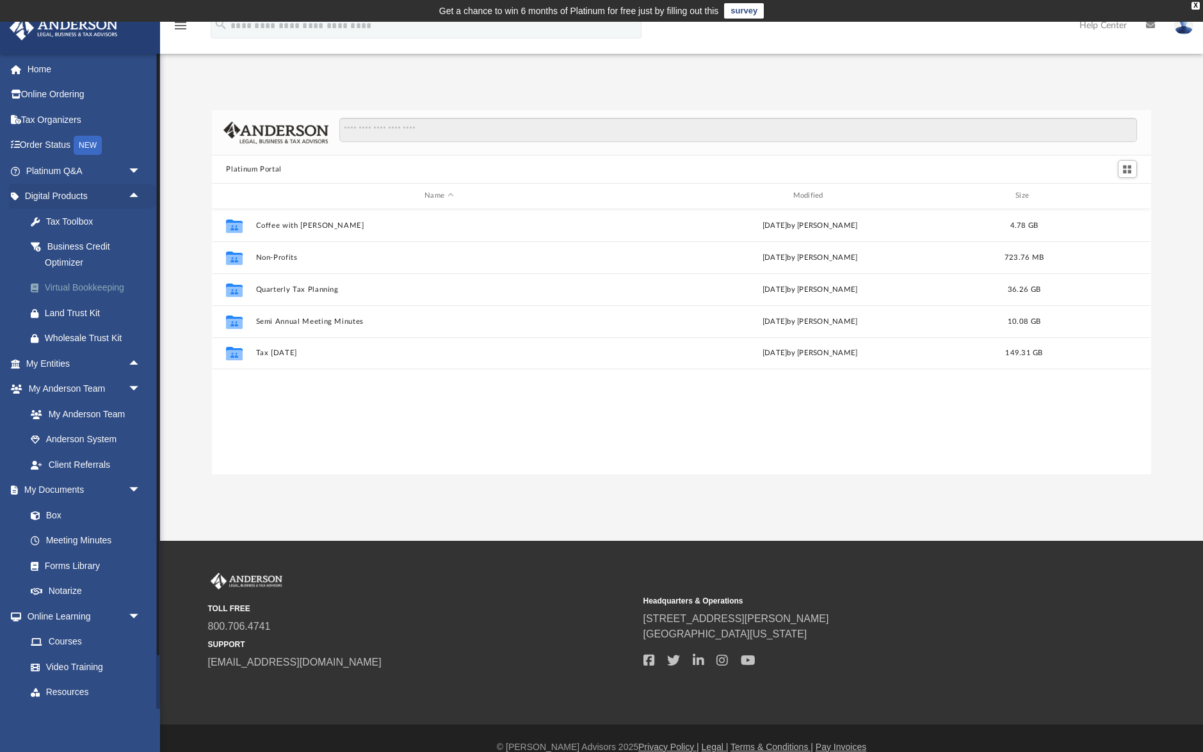
click at [80, 291] on div "Virtual Bookkeeping" at bounding box center [94, 288] width 99 height 16
